Goal: Leave review/rating: Share an evaluation or opinion about a product, service, or content

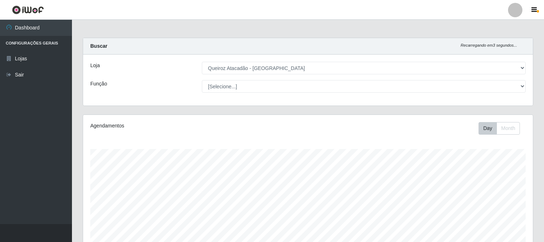
select select "464"
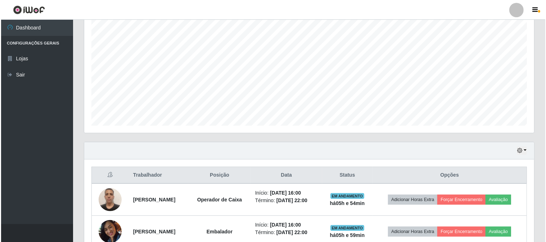
scroll to position [171, 0]
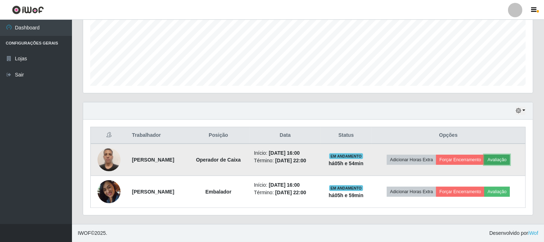
click at [501, 160] on button "Avaliação" at bounding box center [497, 160] width 26 height 10
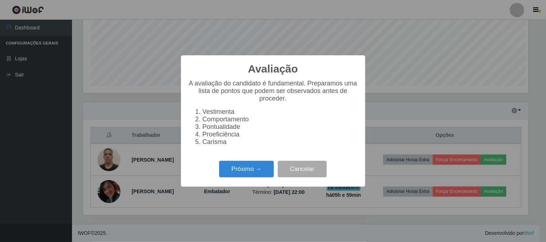
scroll to position [149, 445]
click at [232, 178] on button "Próximo →" at bounding box center [246, 169] width 55 height 17
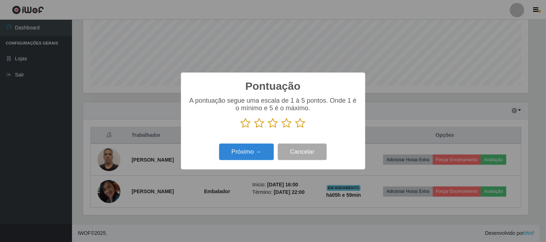
click at [301, 120] on icon at bounding box center [300, 123] width 10 height 11
click at [295, 129] on input "radio" at bounding box center [295, 129] width 0 height 0
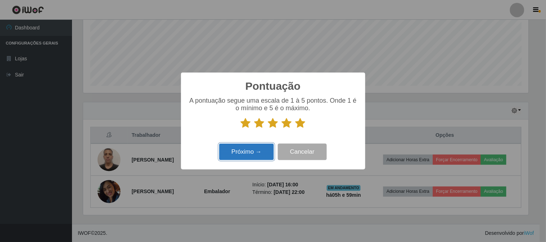
click at [242, 147] on button "Próximo →" at bounding box center [246, 152] width 55 height 17
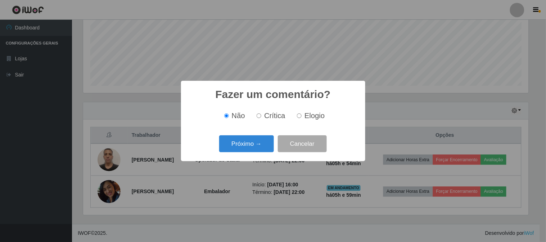
click at [242, 147] on button "Próximo →" at bounding box center [246, 144] width 55 height 17
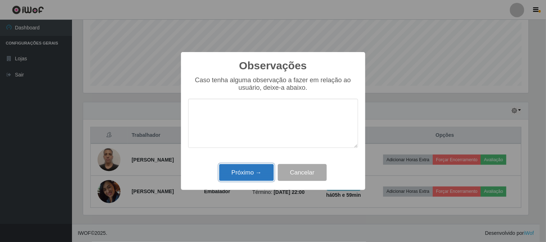
click at [238, 181] on button "Próximo →" at bounding box center [246, 172] width 55 height 17
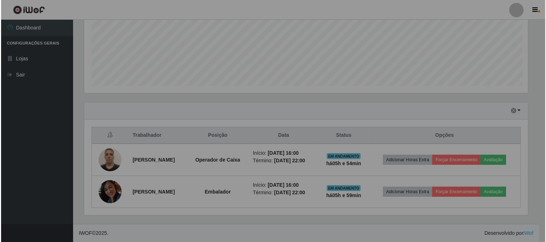
scroll to position [149, 450]
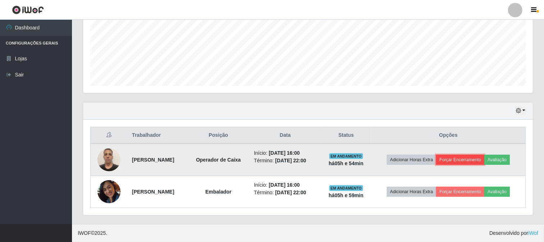
click at [470, 156] on button "Forçar Encerramento" at bounding box center [460, 160] width 48 height 10
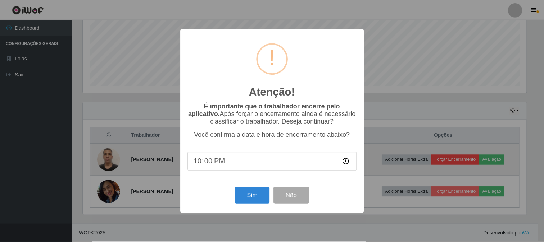
scroll to position [149, 445]
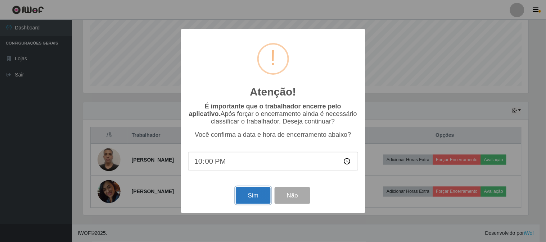
click at [263, 196] on button "Sim" at bounding box center [253, 195] width 35 height 17
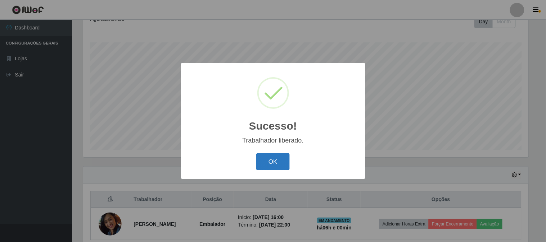
click at [274, 168] on button "OK" at bounding box center [272, 162] width 33 height 17
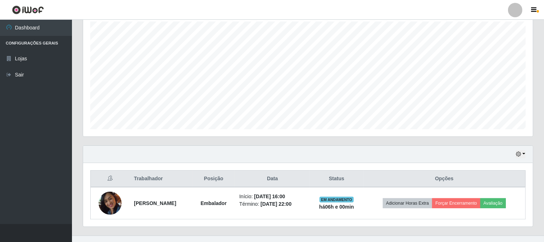
scroll to position [139, 0]
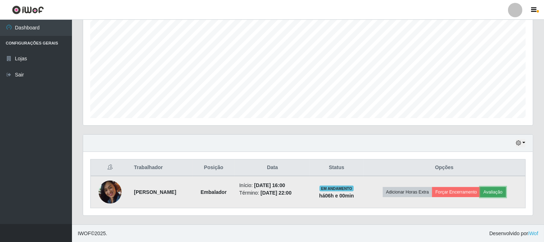
click at [496, 188] on button "Avaliação" at bounding box center [493, 192] width 26 height 10
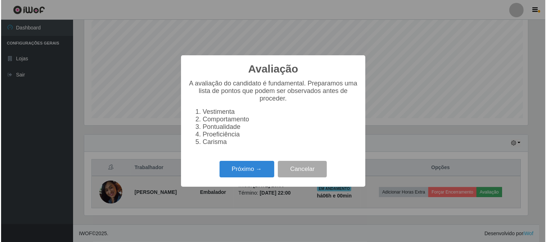
scroll to position [149, 445]
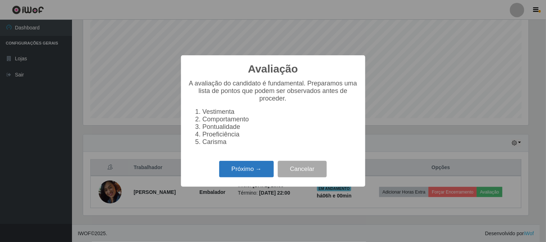
click at [270, 177] on button "Próximo →" at bounding box center [246, 169] width 55 height 17
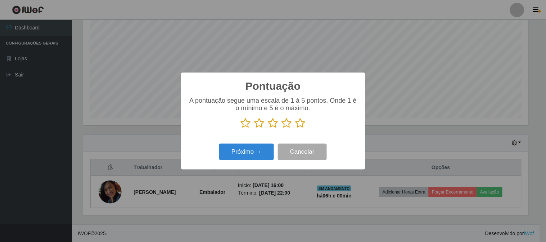
click at [306, 124] on p at bounding box center [273, 123] width 170 height 11
click at [304, 124] on icon at bounding box center [300, 123] width 10 height 11
click at [295, 129] on input "radio" at bounding box center [295, 129] width 0 height 0
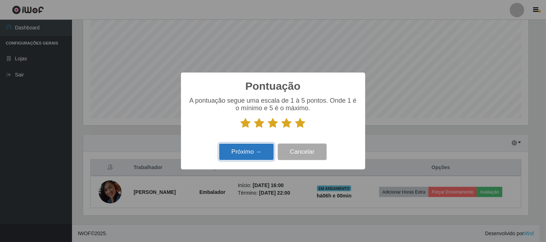
click at [264, 159] on button "Próximo →" at bounding box center [246, 152] width 55 height 17
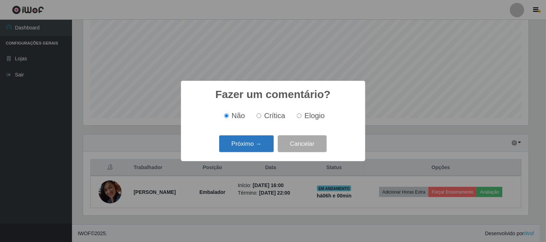
click at [263, 150] on button "Próximo →" at bounding box center [246, 144] width 55 height 17
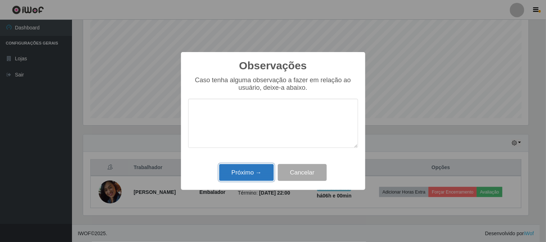
click at [257, 168] on button "Próximo →" at bounding box center [246, 172] width 55 height 17
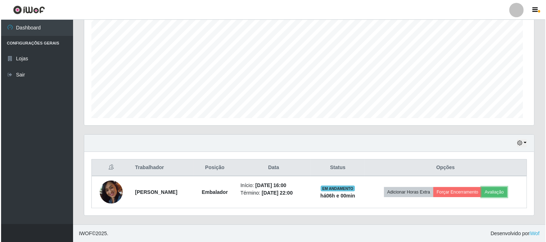
scroll to position [149, 450]
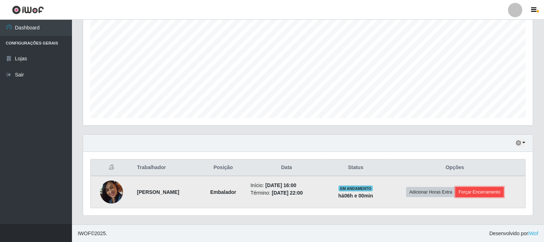
click at [486, 187] on button "Forçar Encerramento" at bounding box center [479, 192] width 48 height 10
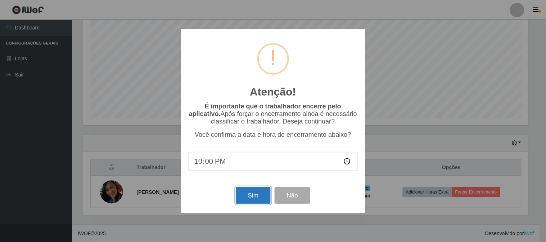
click at [260, 202] on button "Sim" at bounding box center [253, 195] width 35 height 17
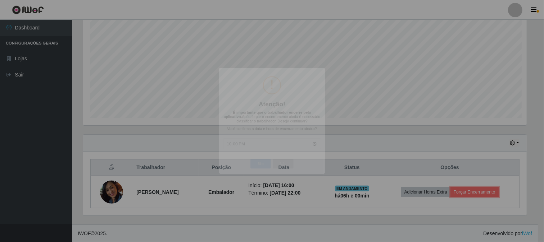
scroll to position [0, 0]
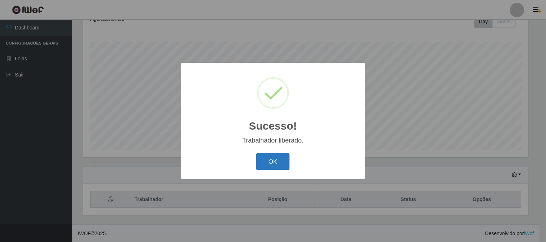
click at [271, 163] on button "OK" at bounding box center [272, 162] width 33 height 17
